Goal: Information Seeking & Learning: Learn about a topic

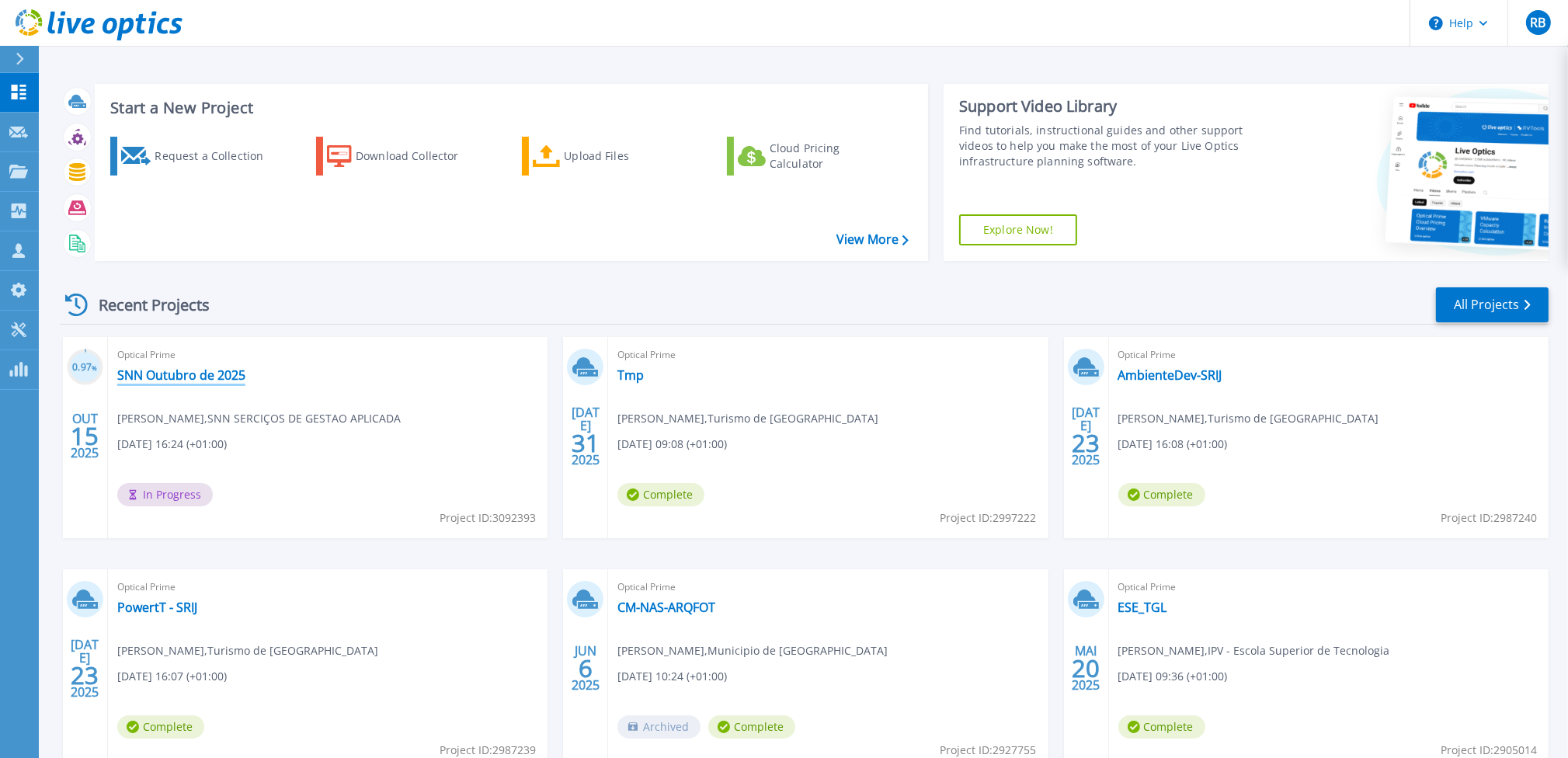
click at [204, 372] on link "SNN Outubro de 2025" at bounding box center [181, 375] width 128 height 16
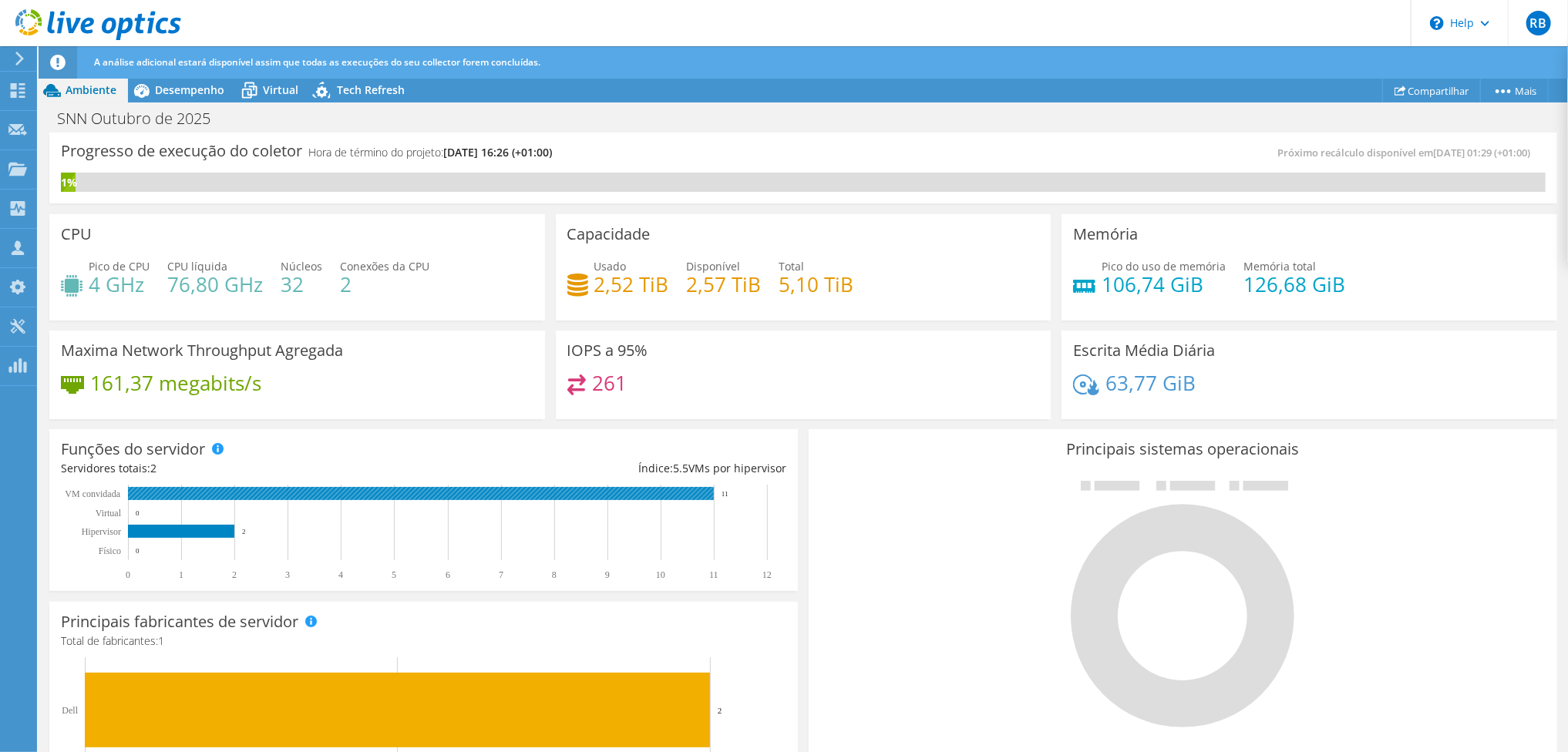
click at [576, 494] on rect at bounding box center [421, 493] width 586 height 13
click at [177, 92] on span "Desempenho" at bounding box center [189, 90] width 69 height 15
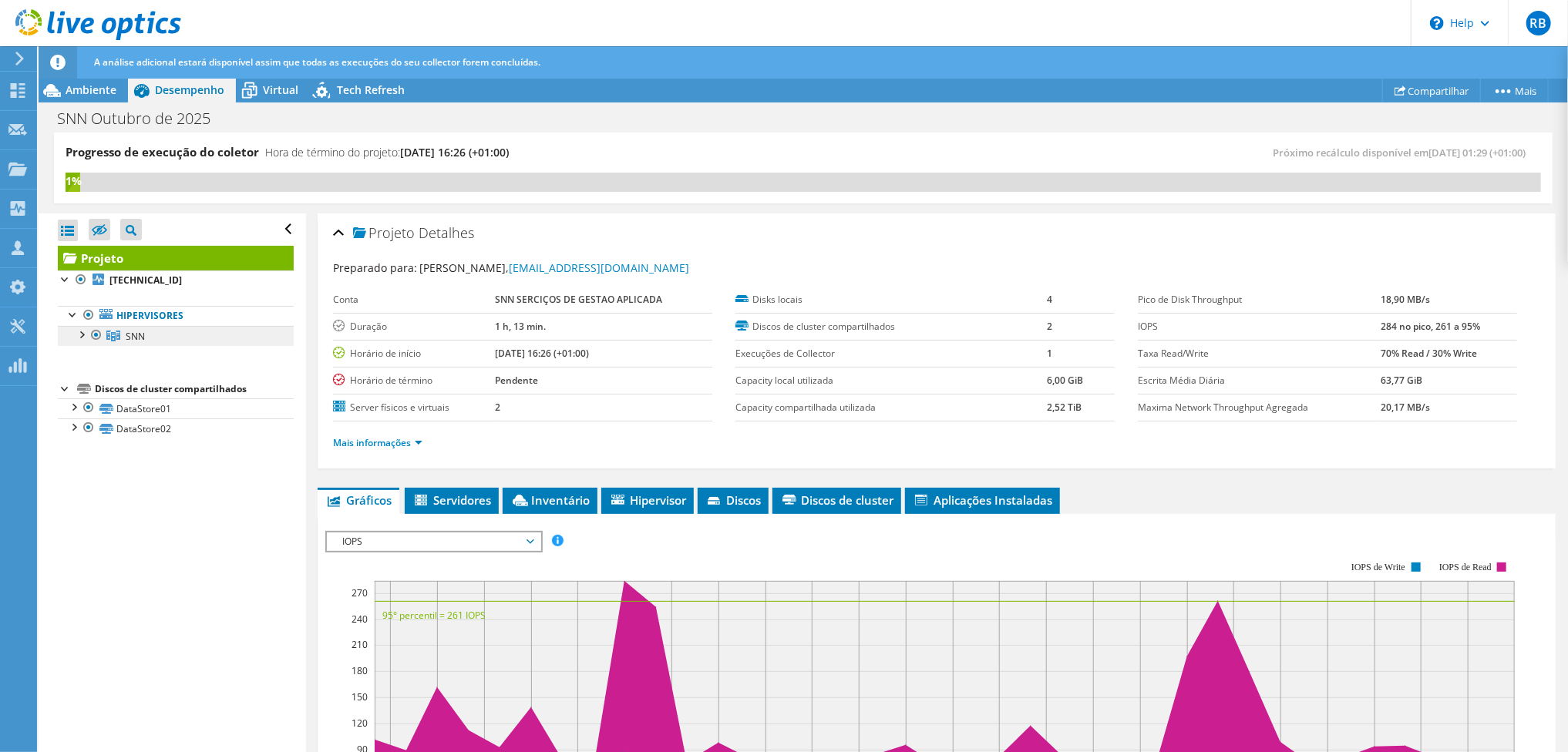
click at [135, 337] on span "SNN" at bounding box center [135, 336] width 20 height 13
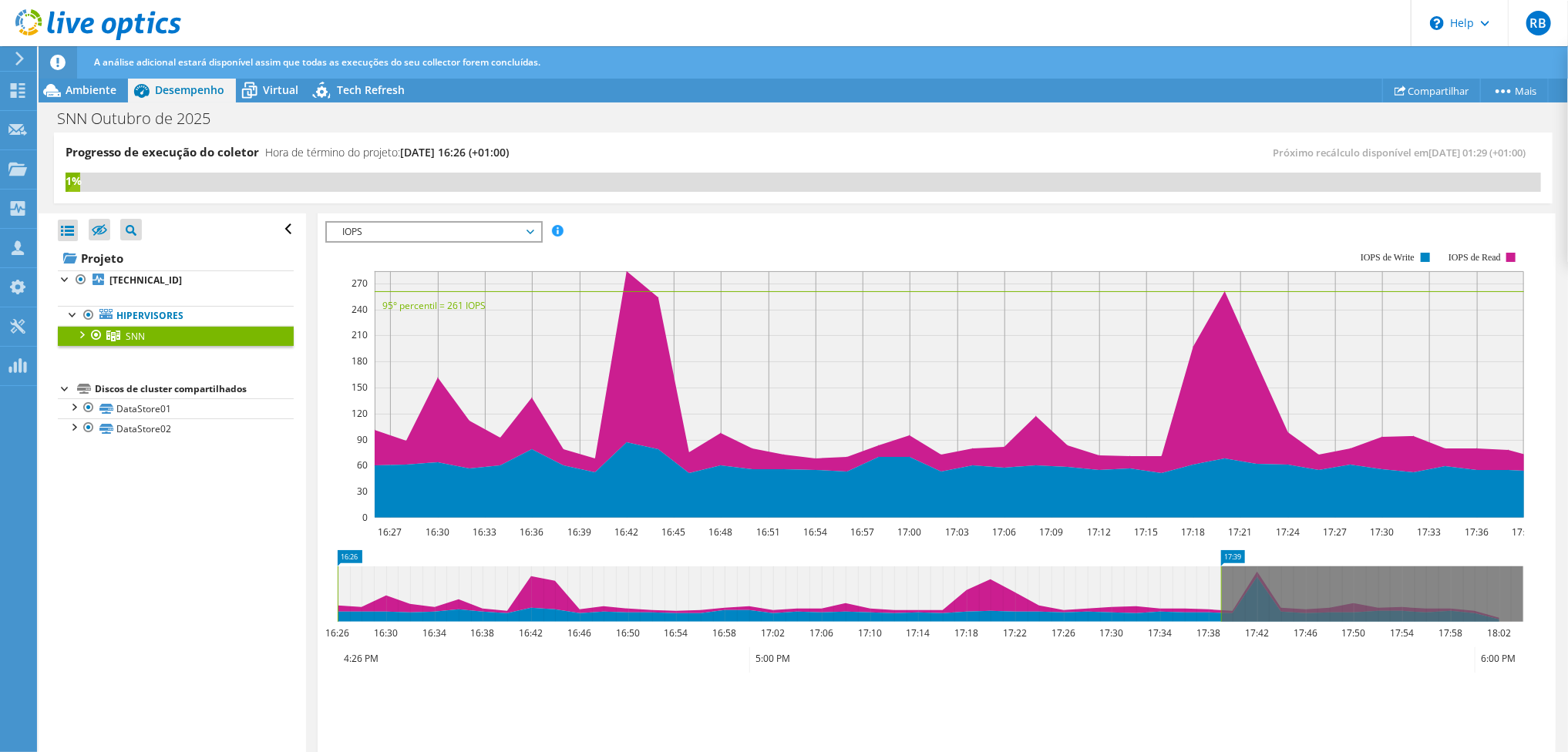
scroll to position [231, 0]
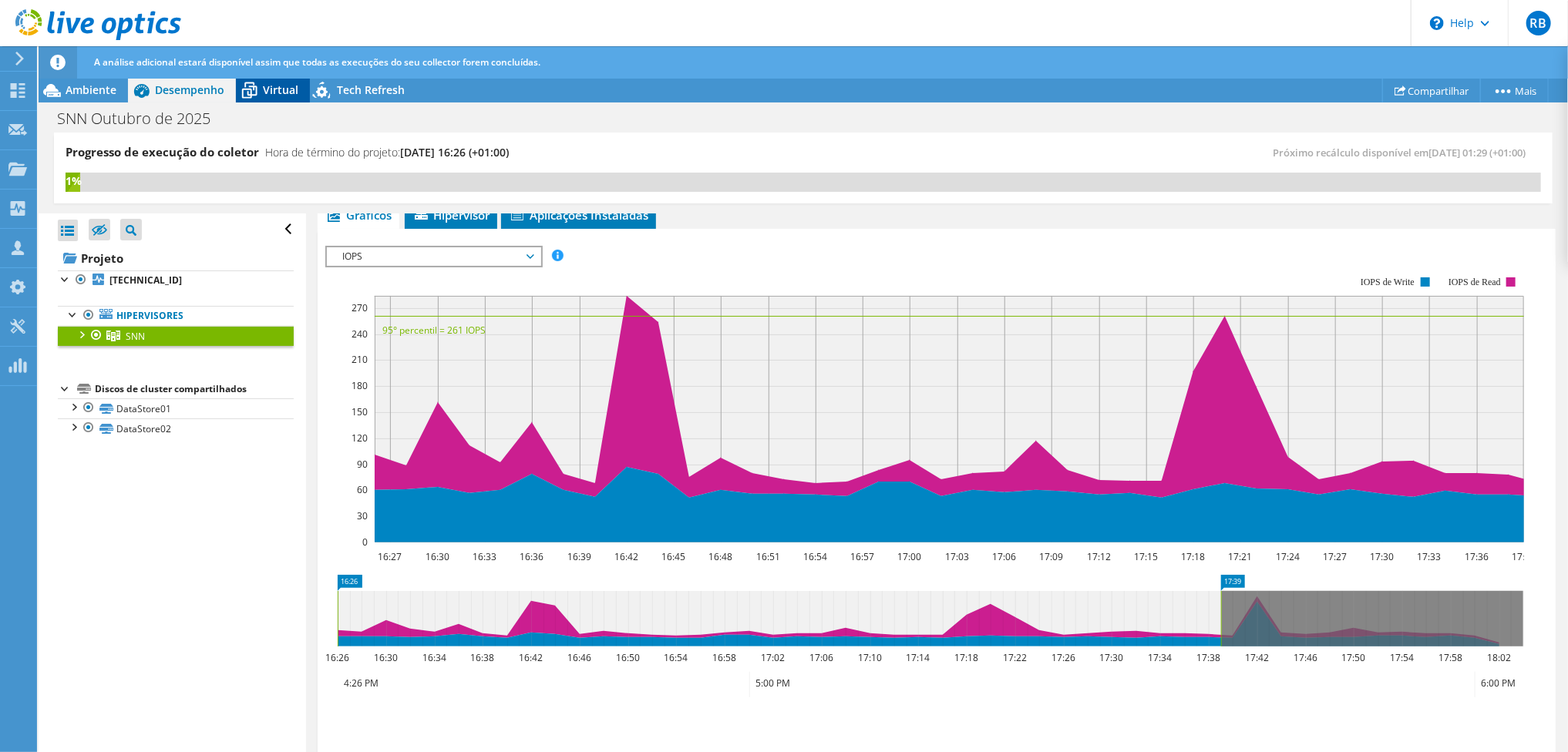
click at [282, 90] on span "Virtual" at bounding box center [280, 90] width 36 height 15
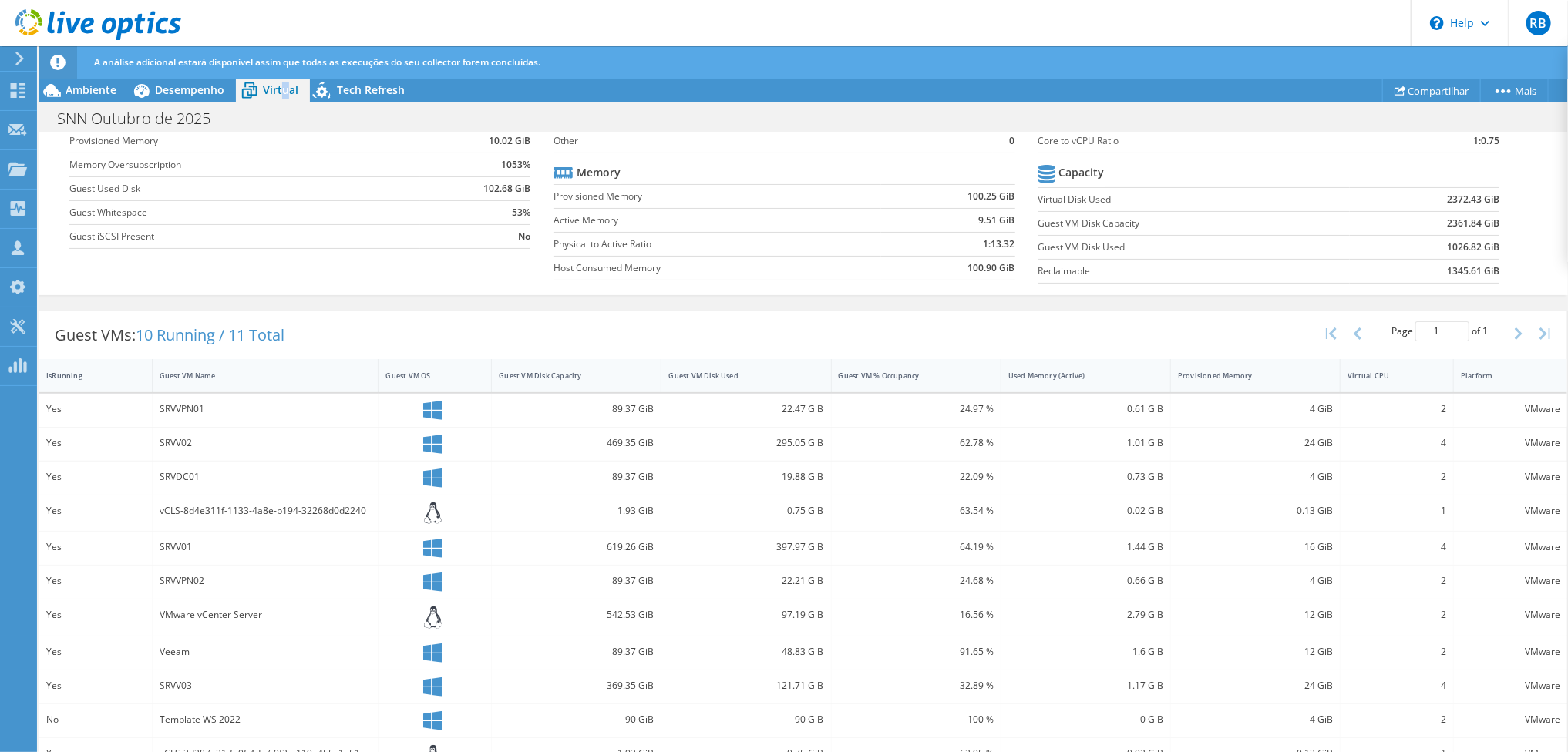
scroll to position [235, 0]
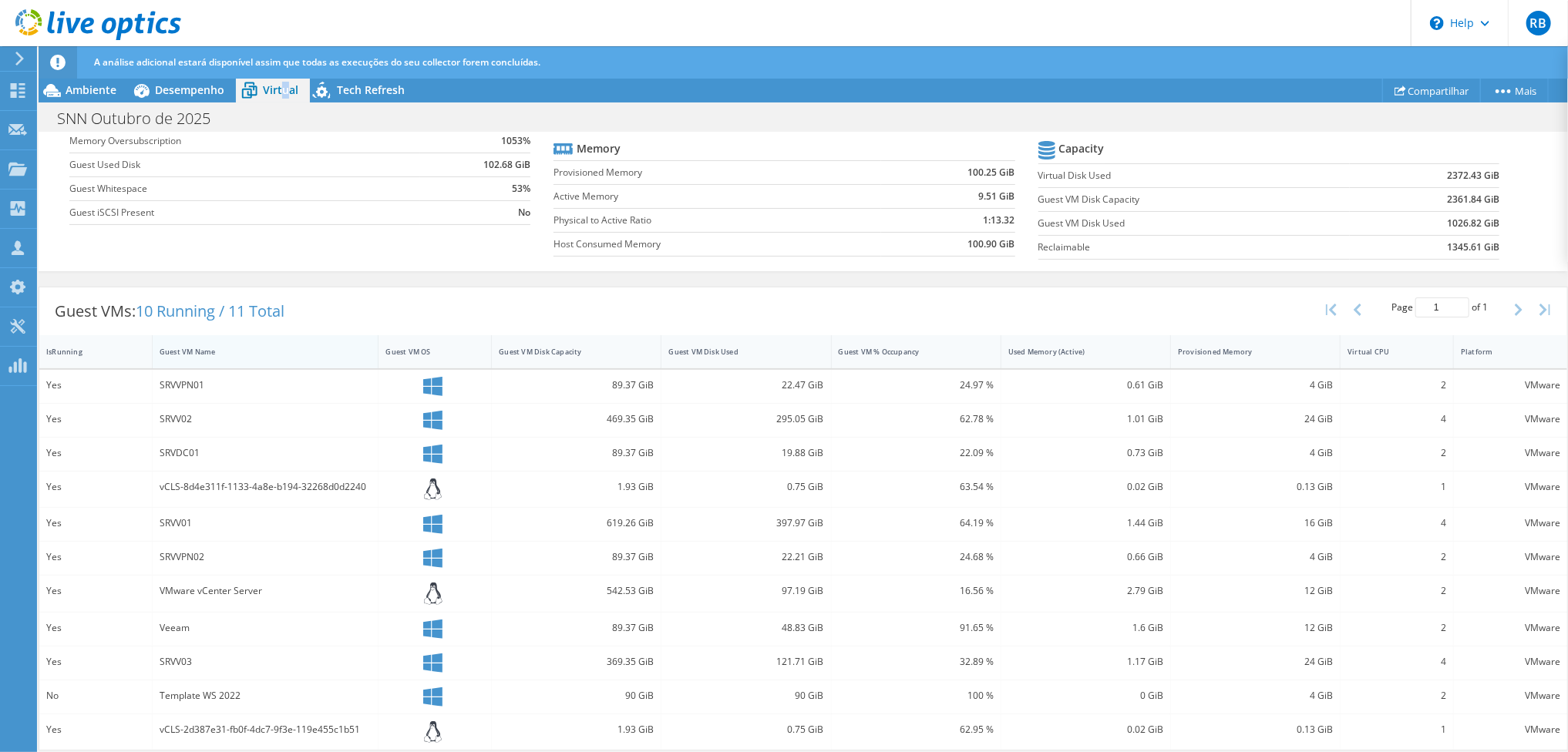
click at [179, 346] on div "Guest VM Name" at bounding box center [257, 351] width 193 height 10
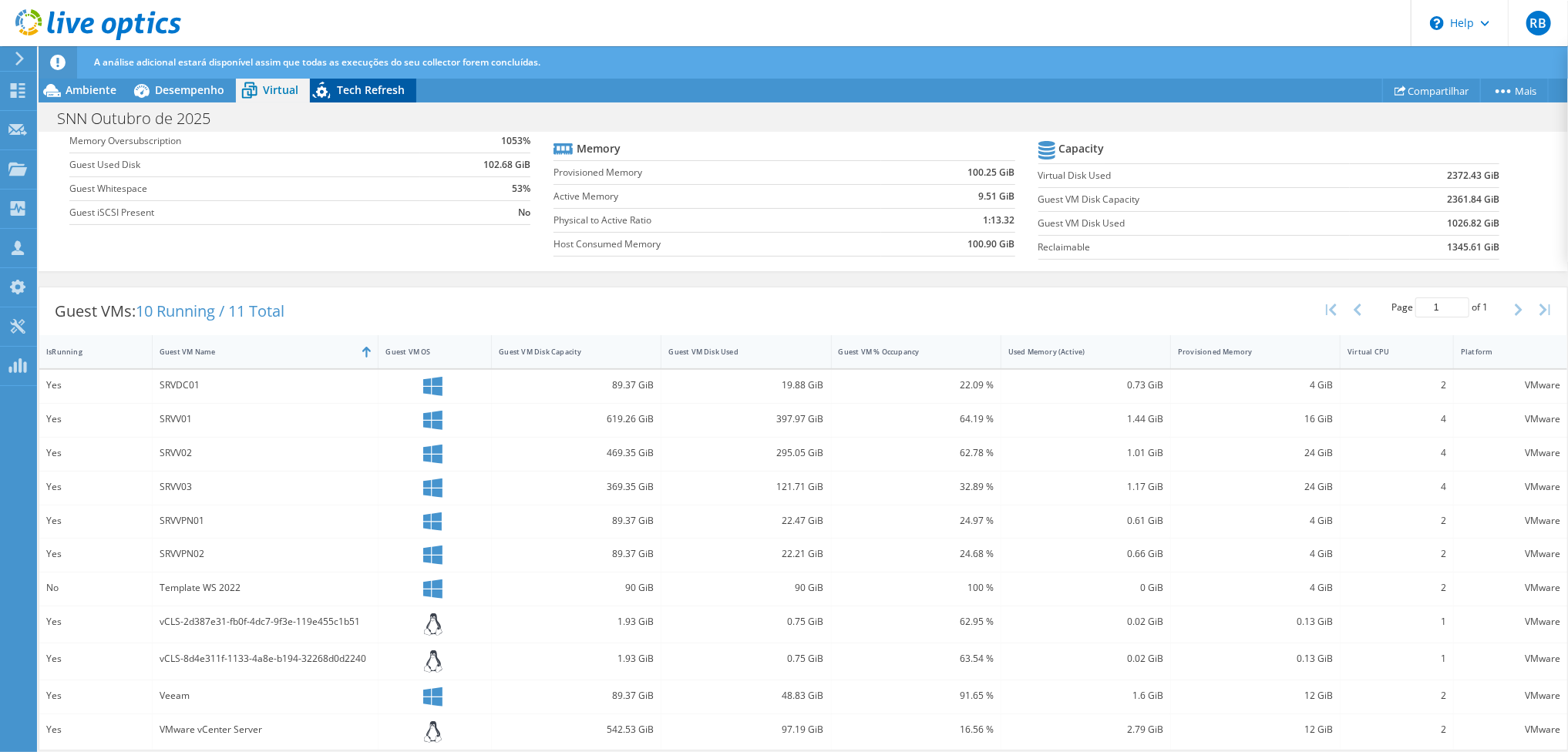
click at [368, 86] on span "Tech Refresh" at bounding box center [370, 90] width 68 height 15
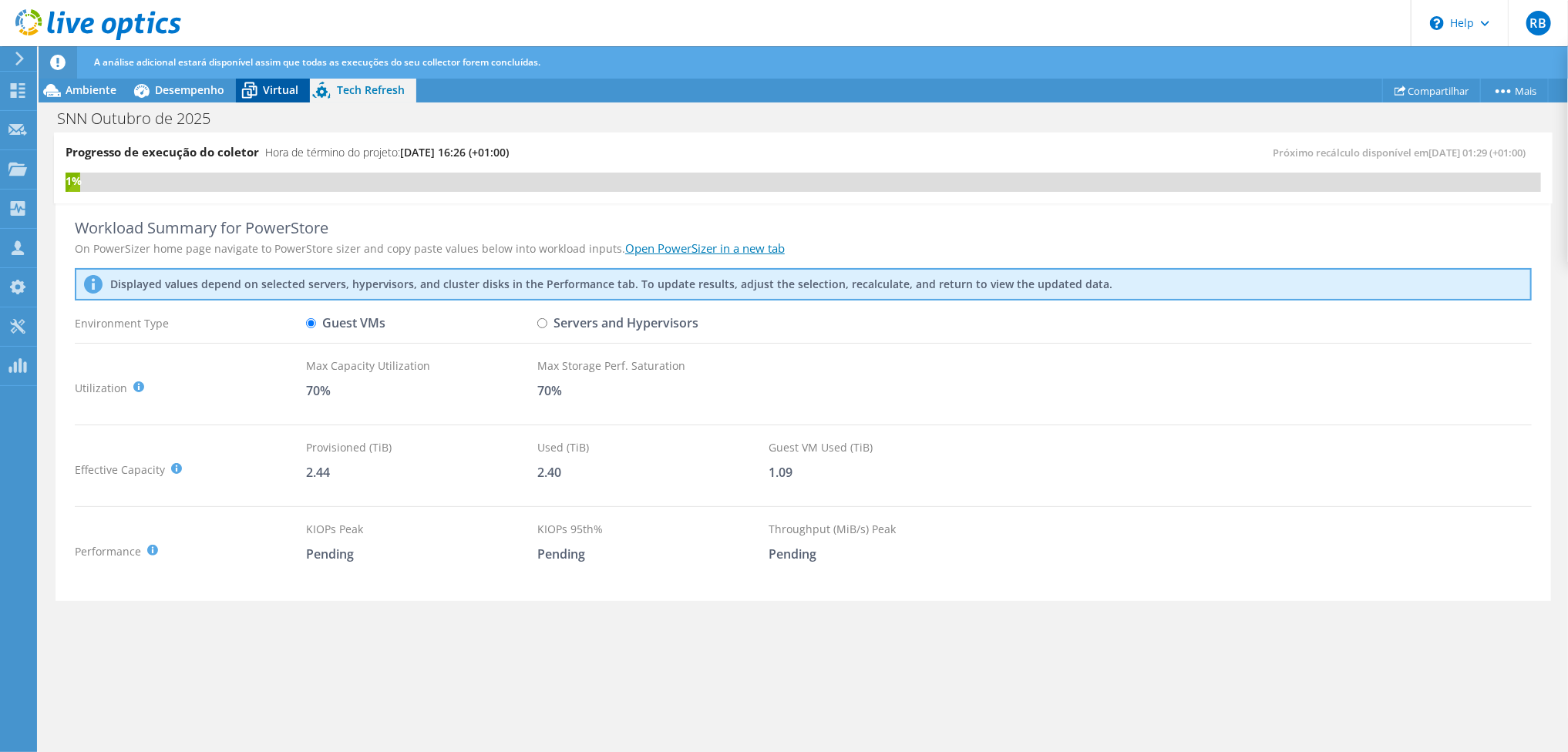
click at [267, 93] on span "Virtual" at bounding box center [280, 90] width 36 height 15
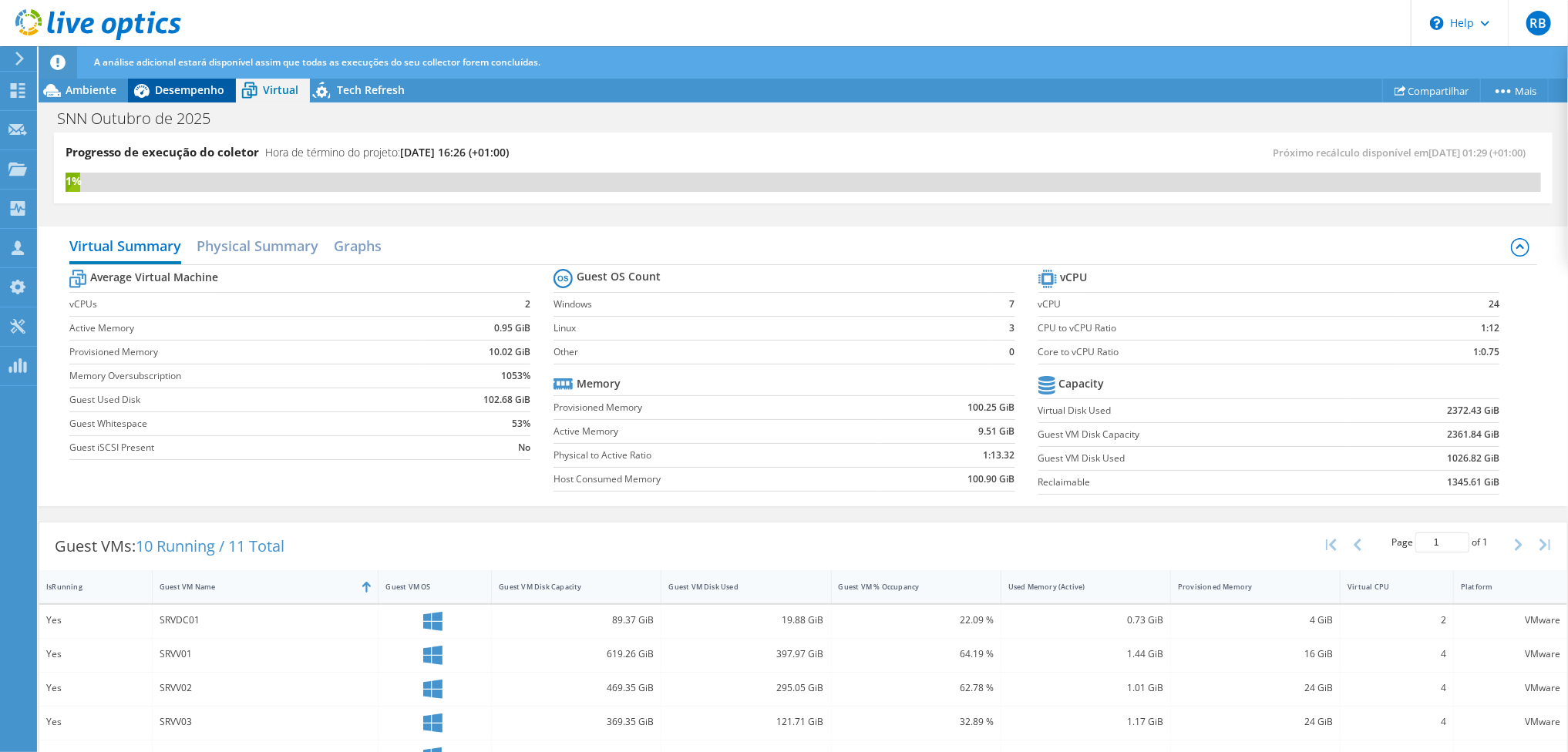
click at [185, 85] on span "Desempenho" at bounding box center [189, 90] width 69 height 15
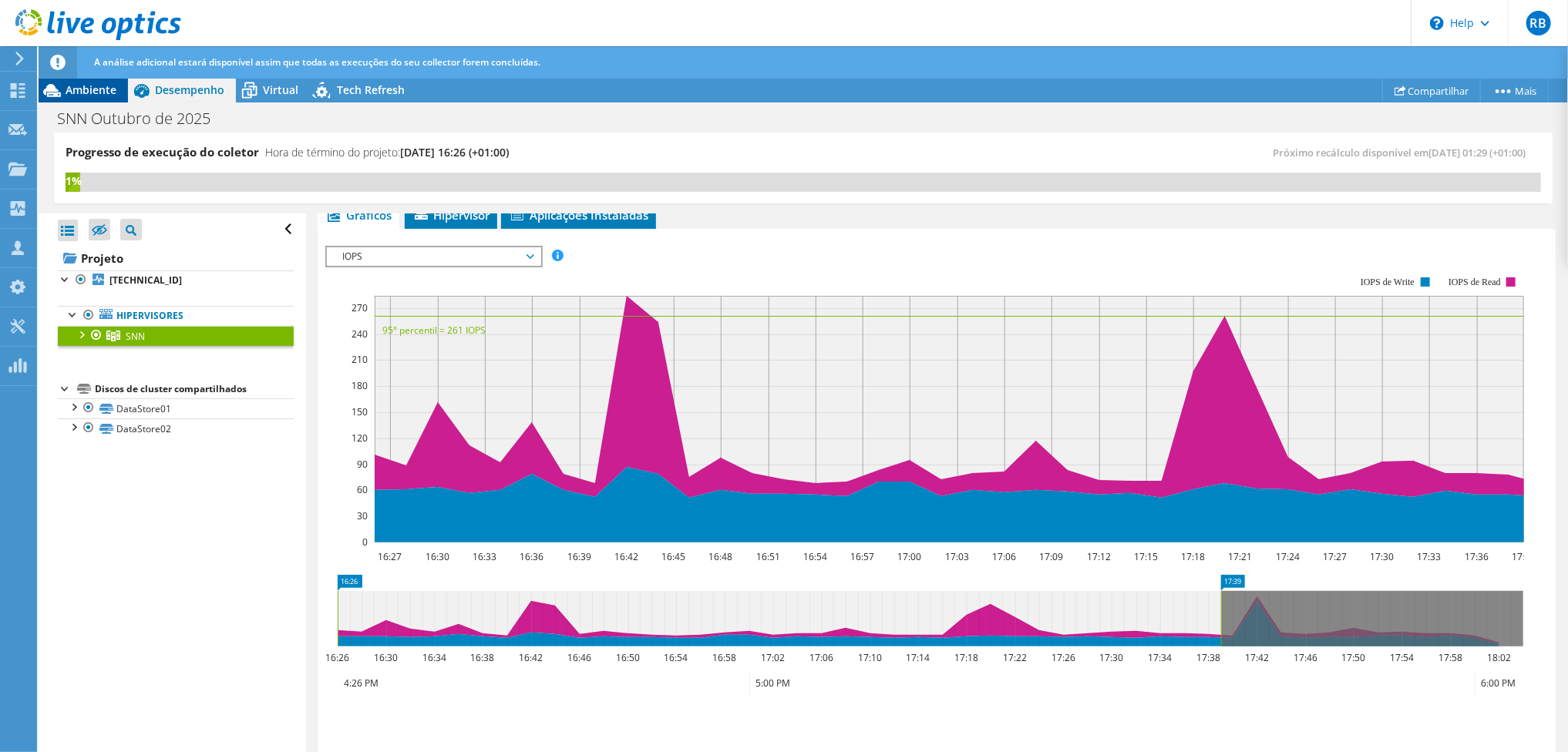
click at [83, 87] on span "Ambiente" at bounding box center [91, 90] width 51 height 15
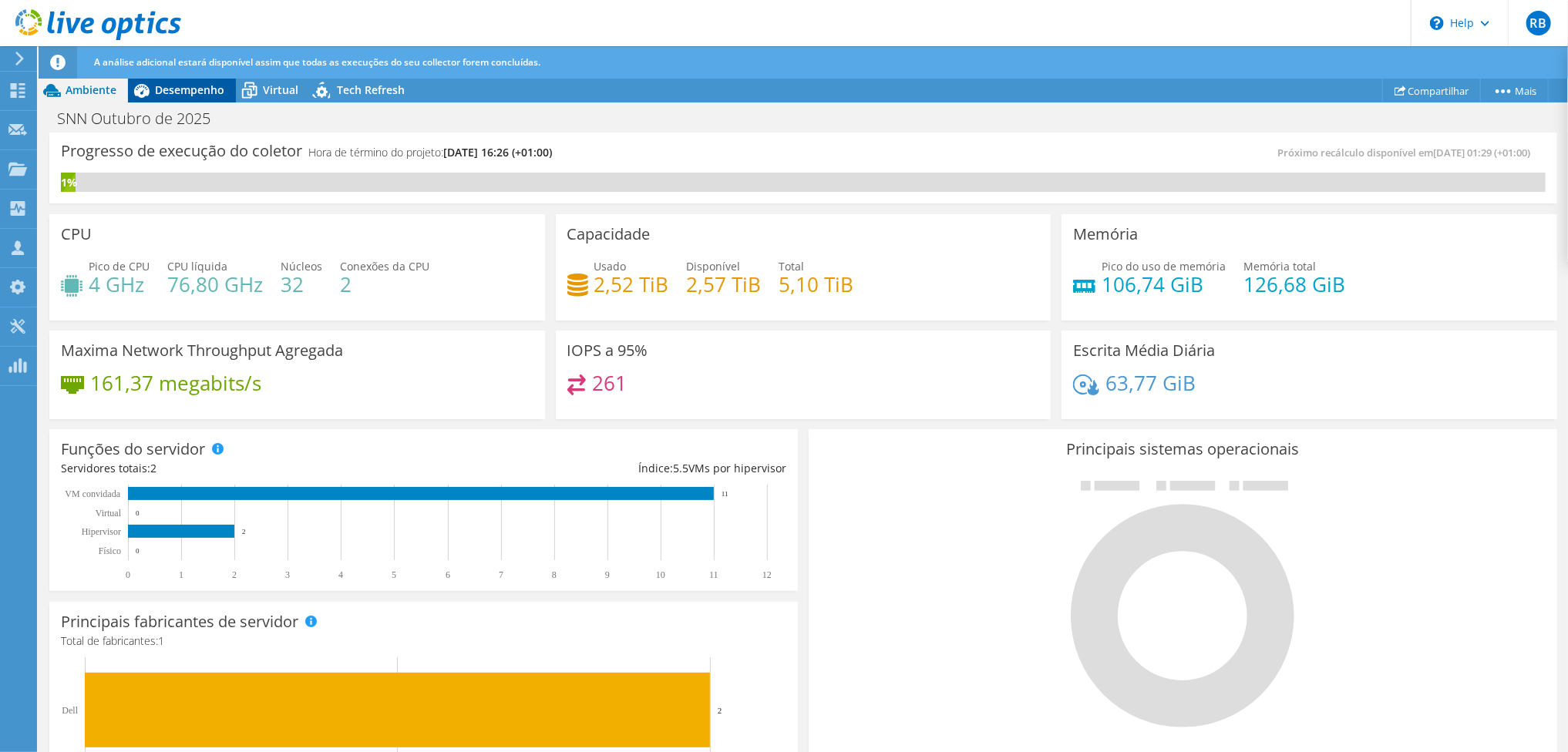
click at [175, 94] on span "Desempenho" at bounding box center [189, 90] width 69 height 15
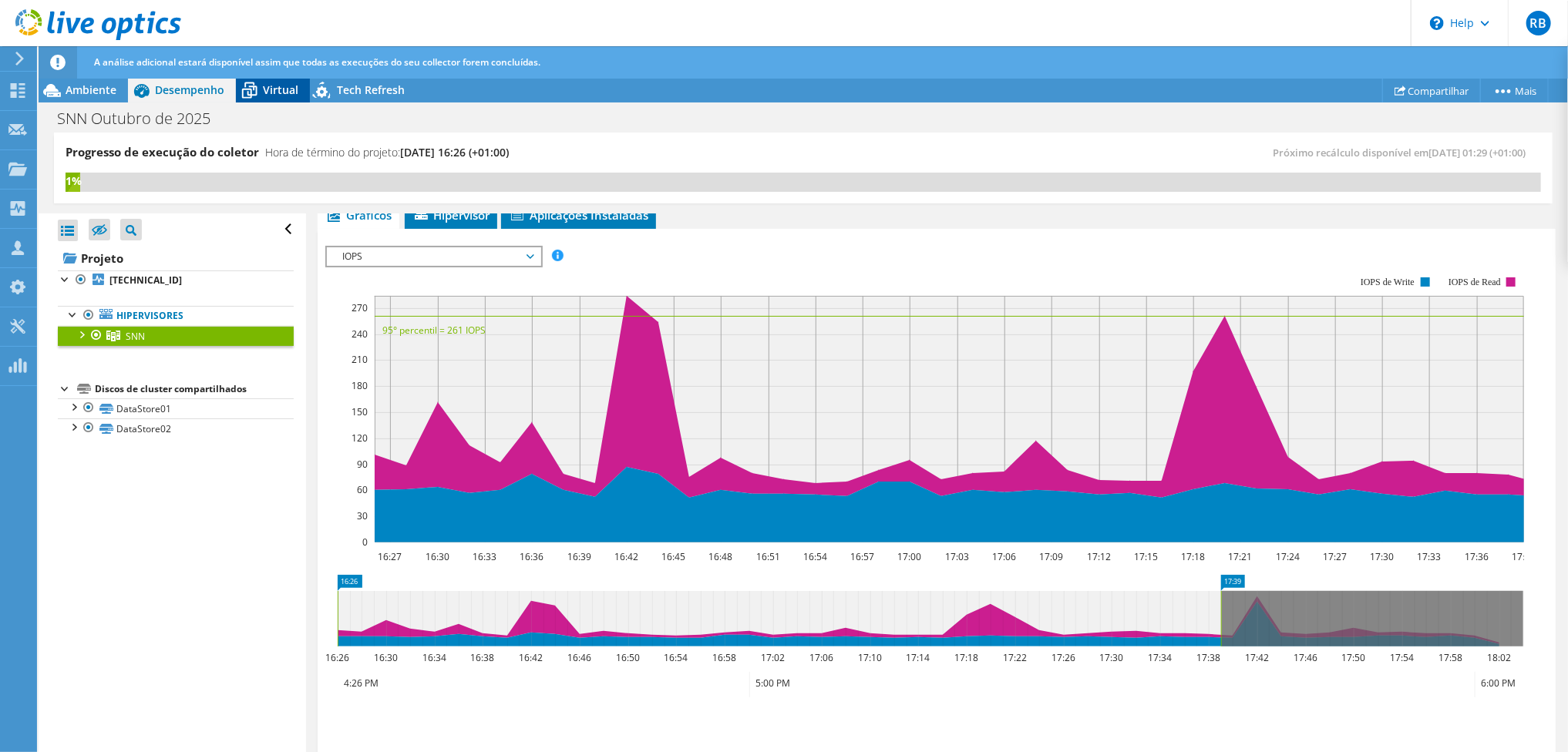
click at [268, 94] on span "Virtual" at bounding box center [280, 90] width 36 height 15
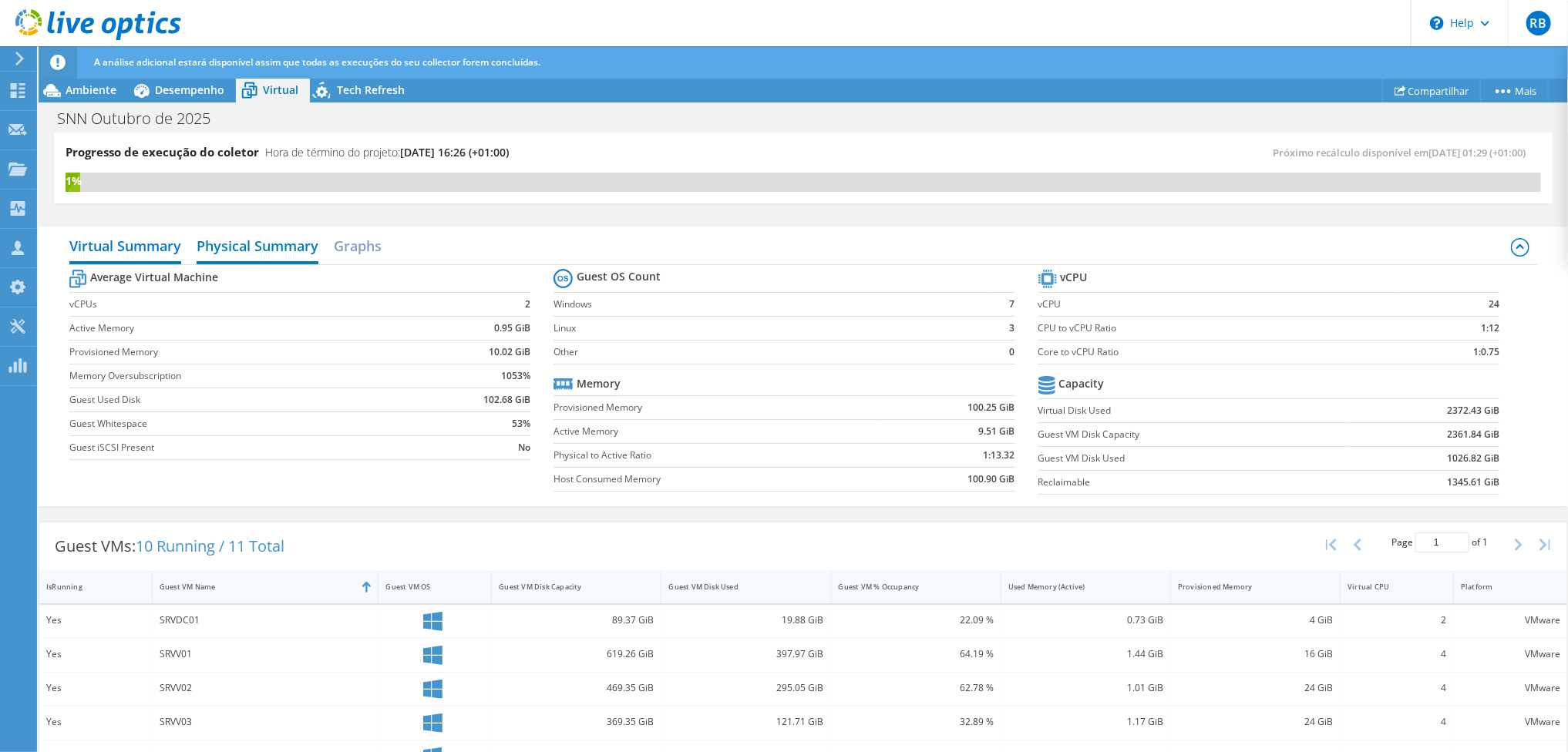
click at [260, 238] on h2 "Physical Summary" at bounding box center [257, 248] width 121 height 34
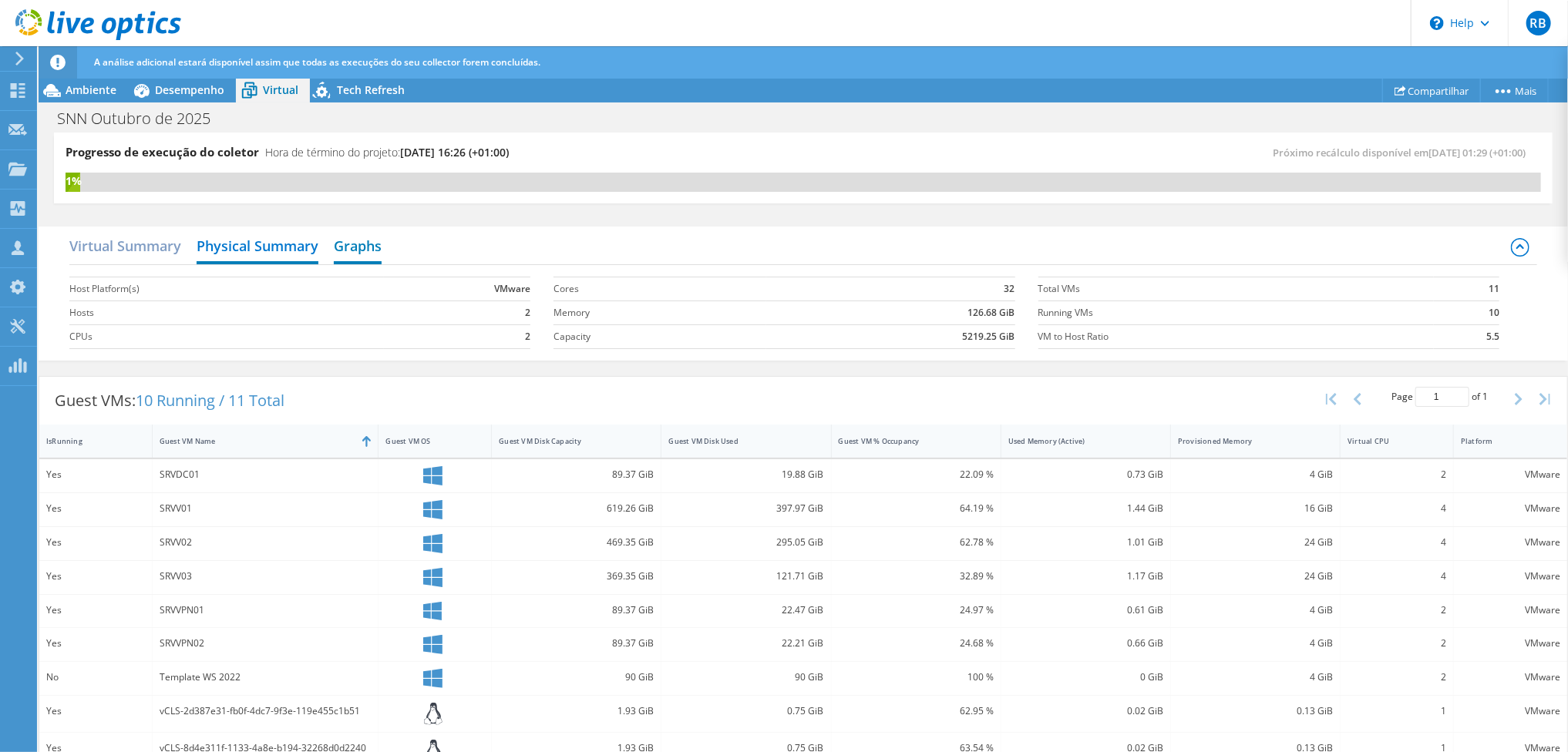
click at [364, 244] on h2 "Graphs" at bounding box center [357, 248] width 47 height 34
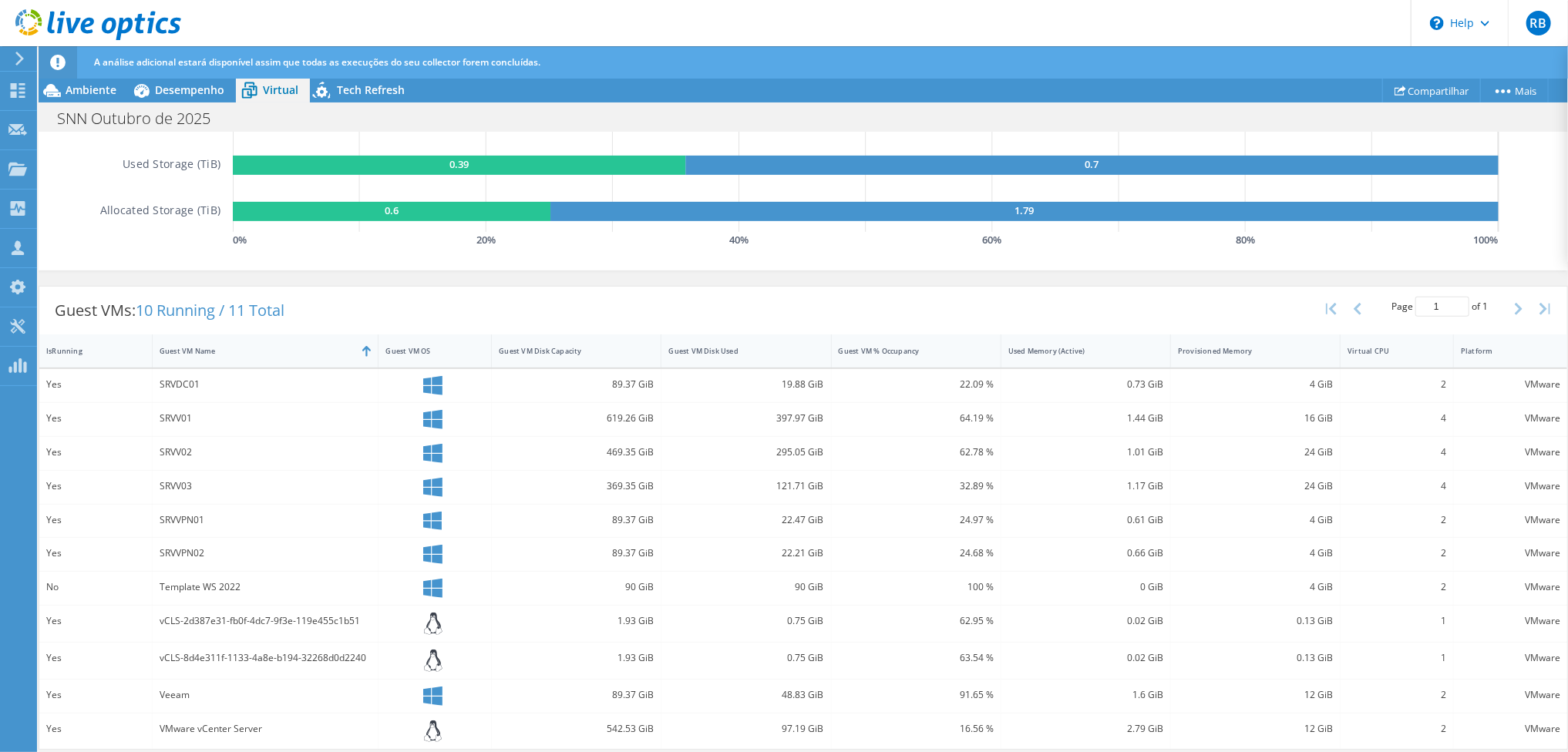
scroll to position [356, 0]
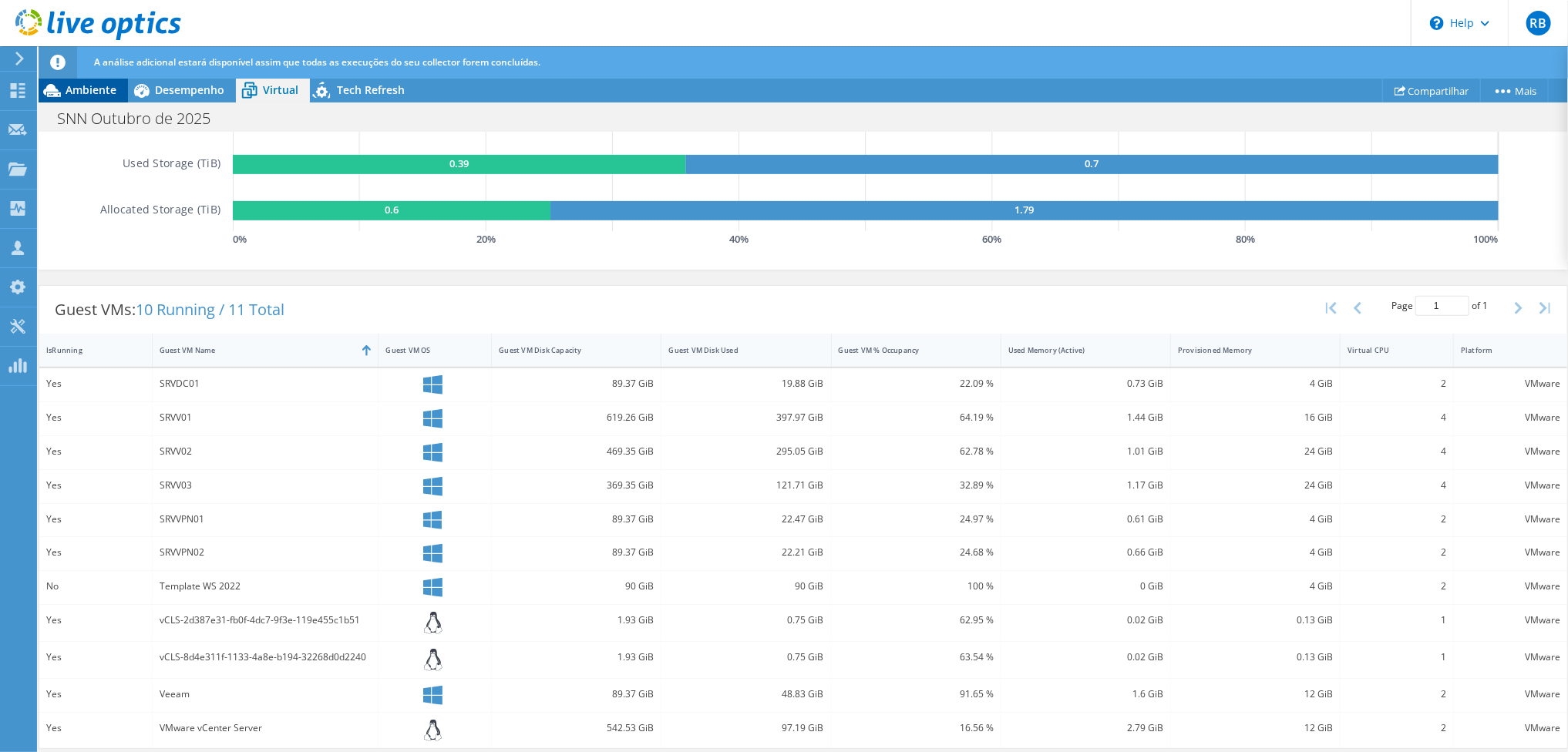
click at [92, 79] on div "Ambiente" at bounding box center [83, 90] width 90 height 25
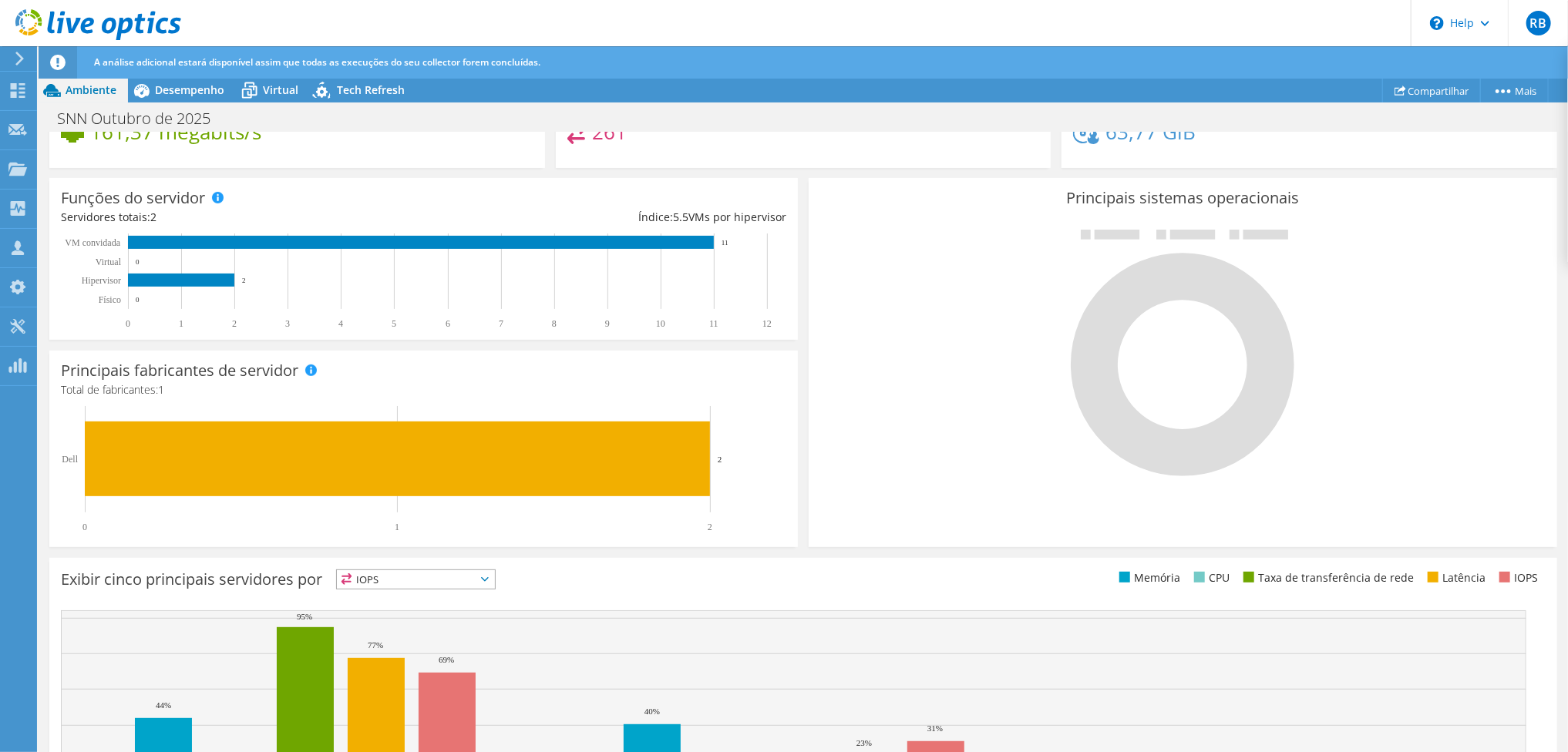
scroll to position [58, 0]
